Goal: Information Seeking & Learning: Check status

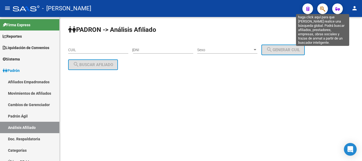
click at [323, 12] on icon "button" at bounding box center [322, 9] width 5 height 6
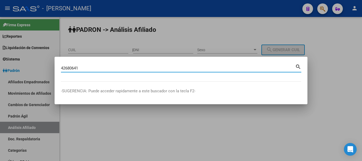
type input "42680641"
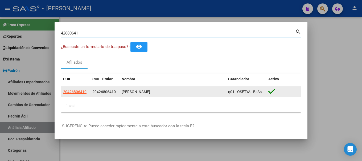
click at [76, 96] on datatable-body-cell "20426806410" at bounding box center [75, 92] width 29 height 10
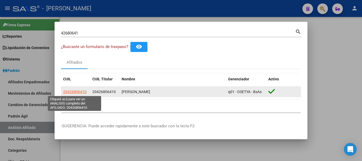
click at [76, 94] on span "20426806410" at bounding box center [74, 92] width 23 height 4
type textarea "20426806410"
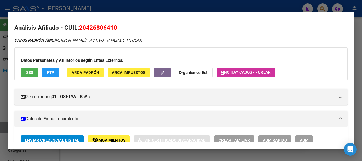
click at [95, 26] on span "20426806410" at bounding box center [98, 27] width 38 height 7
copy span "20426806410"
click at [139, 26] on h2 "Análisis Afiliado - CUIL: 20426806410" at bounding box center [180, 27] width 333 height 9
click at [159, 7] on div at bounding box center [181, 80] width 362 height 161
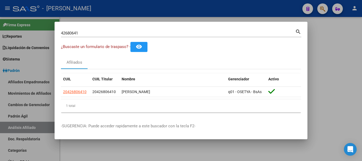
click at [159, 7] on div at bounding box center [181, 80] width 362 height 161
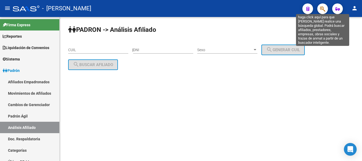
click at [324, 7] on icon "button" at bounding box center [322, 9] width 5 height 6
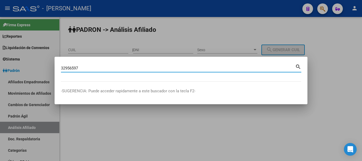
type input "32956597"
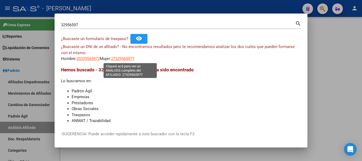
click at [134, 61] on span "27329565977" at bounding box center [122, 58] width 23 height 5
type textarea "27329565977"
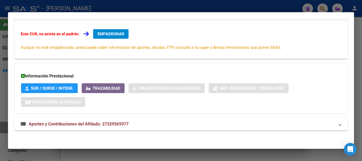
click at [153, 124] on mat-panel-title "Aportes y Contribuciones del Afiliado: 27329565977" at bounding box center [178, 124] width 314 height 6
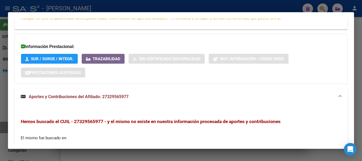
click at [139, 101] on mat-expansion-panel-header "Aportes y Contribuciones del Afiliado: 27329565977" at bounding box center [180, 97] width 333 height 17
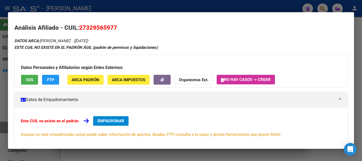
click at [97, 28] on span "27329565977" at bounding box center [98, 27] width 38 height 7
copy span "27329565977"
click at [165, 6] on div at bounding box center [181, 80] width 362 height 161
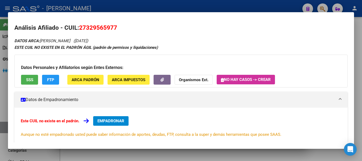
click at [165, 6] on div at bounding box center [181, 80] width 362 height 161
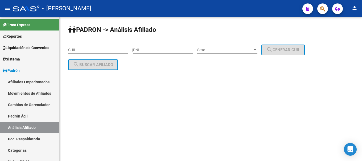
click at [319, 14] on div at bounding box center [320, 8] width 15 height 11
click at [322, 12] on icon "button" at bounding box center [322, 9] width 5 height 6
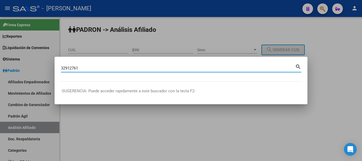
type input "32912761"
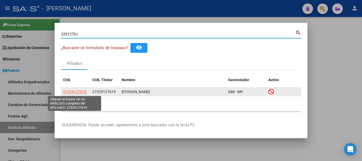
click at [77, 92] on span "27329127619" at bounding box center [74, 92] width 23 height 4
type textarea "27329127619"
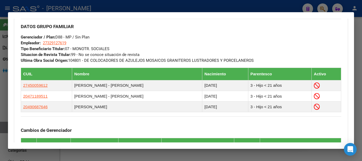
scroll to position [409, 0]
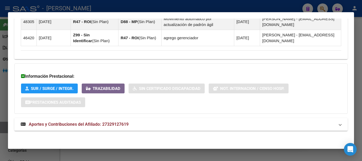
click at [143, 126] on mat-panel-title "Aportes y Contribuciones del Afiliado: 27329127619" at bounding box center [178, 125] width 314 height 6
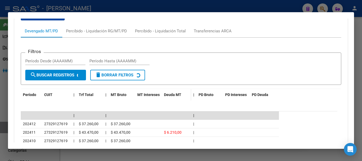
scroll to position [555, 0]
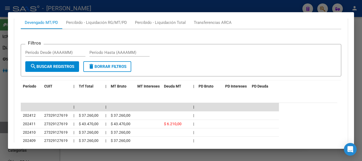
click at [94, 6] on div at bounding box center [181, 80] width 362 height 161
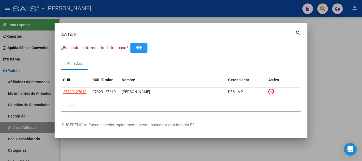
click at [177, 35] on input "32912761" at bounding box center [178, 34] width 234 height 5
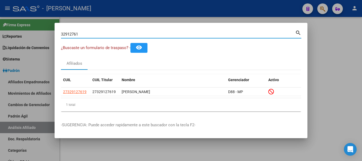
click at [177, 35] on input "32912761" at bounding box center [178, 34] width 234 height 5
type input "29702239"
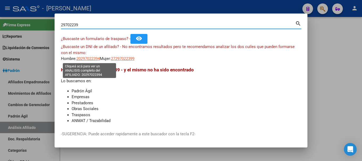
click at [85, 57] on span "20297022394" at bounding box center [87, 58] width 23 height 5
type textarea "20297022394"
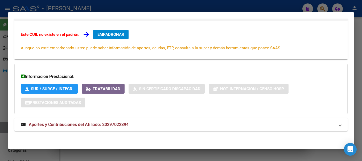
scroll to position [87, 0]
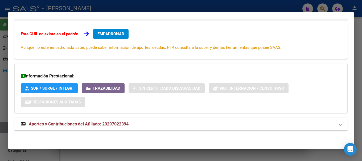
click at [194, 118] on div "DATOS ARCA: [PERSON_NAME] [PERSON_NAME] ([DATE]) ESTE CUIL NO EXISTE EN EL PADR…" at bounding box center [180, 43] width 333 height 187
click at [191, 126] on mat-panel-title "Aportes y Contribuciones del Afiliado: 20297022394" at bounding box center [178, 124] width 314 height 6
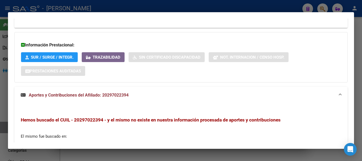
click at [193, 98] on mat-panel-title "Aportes y Contribuciones del Afiliado: 20297022394" at bounding box center [178, 95] width 314 height 6
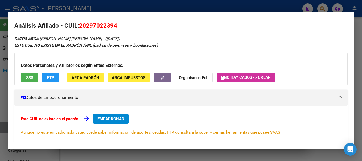
scroll to position [0, 0]
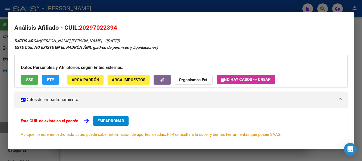
click at [98, 30] on span "20297022394" at bounding box center [98, 27] width 38 height 7
copy span "20297022394"
